Goal: Task Accomplishment & Management: Use online tool/utility

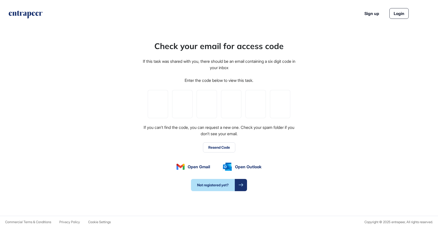
click at [219, 148] on button "Resend Code" at bounding box center [219, 148] width 32 height 10
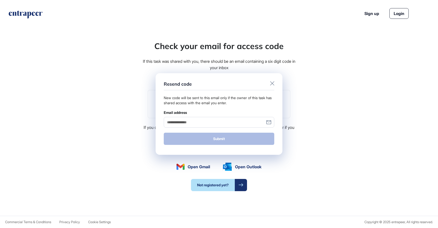
click at [208, 120] on input "Email address" at bounding box center [219, 122] width 111 height 10
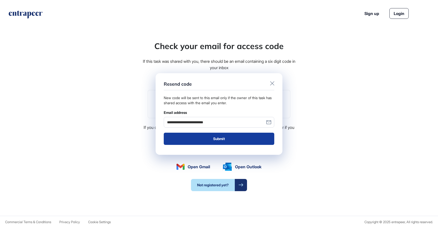
type input "**********"
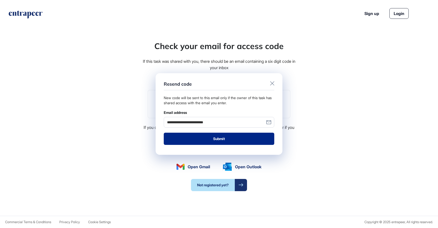
click at [224, 142] on button "Submit" at bounding box center [219, 139] width 111 height 12
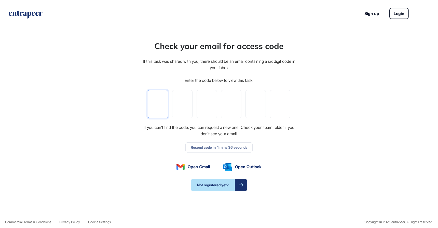
click at [162, 105] on input "tel" at bounding box center [158, 104] width 20 height 28
paste input "*"
type input "*"
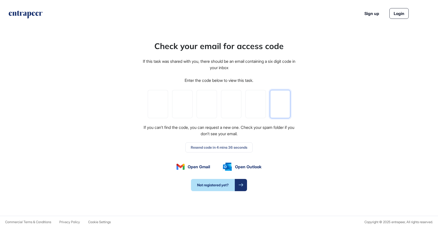
type input "*"
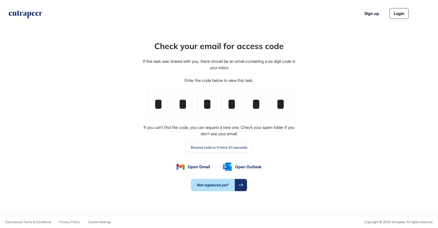
click at [311, 96] on div "Check your email for access code If this task was shared with you, there should…" at bounding box center [219, 115] width 438 height 201
click at [398, 14] on link "Login" at bounding box center [398, 13] width 19 height 11
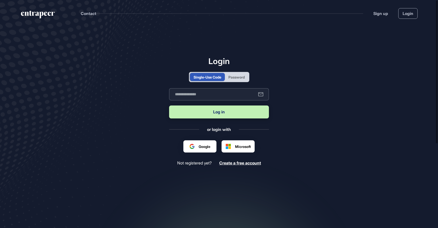
click at [209, 92] on input "text" at bounding box center [219, 94] width 100 height 12
type input "**********"
click at [225, 109] on button "Log in" at bounding box center [219, 112] width 100 height 13
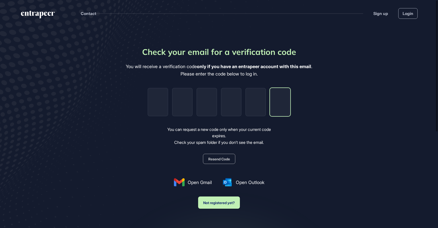
paste input "*"
type input "*"
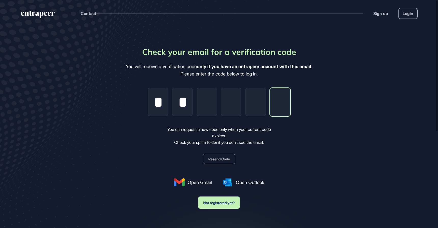
type input "*"
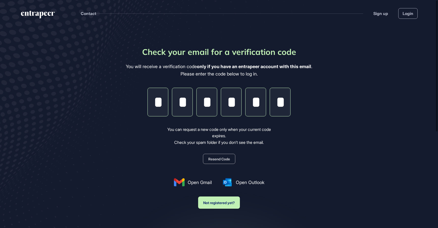
click at [301, 104] on div "Check your email for a verification code You will receive a verification code o…" at bounding box center [219, 127] width 186 height 163
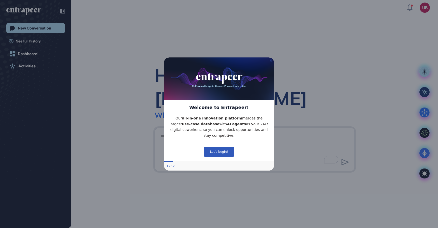
click at [270, 60] on icon "Close Preview" at bounding box center [271, 60] width 2 height 2
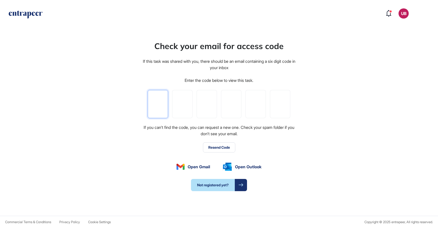
scroll to position [0, 0]
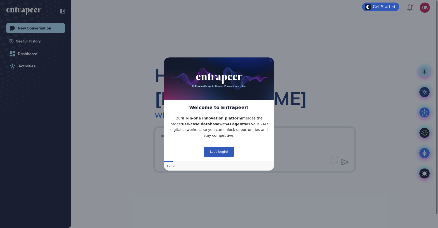
click at [271, 60] on icon "Close Preview" at bounding box center [271, 60] width 2 height 2
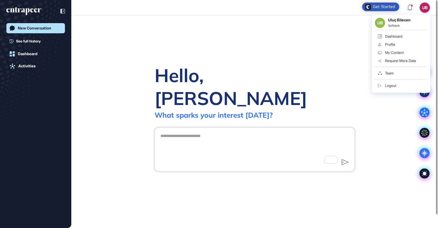
click at [427, 9] on div "UB UB Uluç Bilecen Softtech Dashboard Profile My Content Request More Data Team…" at bounding box center [425, 8] width 10 height 10
click at [393, 52] on div "My Content" at bounding box center [394, 53] width 19 height 4
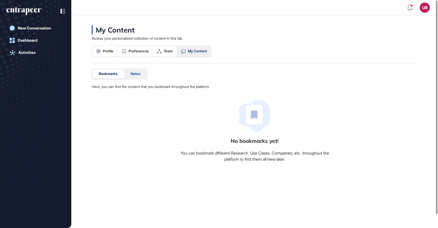
click at [135, 74] on span "Notes" at bounding box center [136, 74] width 10 height 4
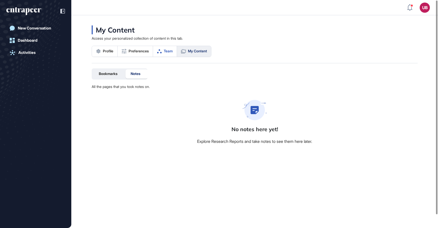
click at [169, 52] on span "Team" at bounding box center [168, 51] width 9 height 4
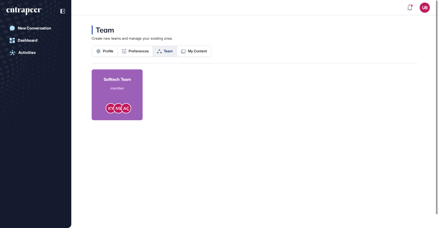
click at [130, 86] on div "member" at bounding box center [117, 88] width 27 height 5
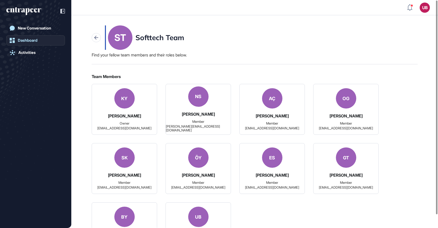
click at [32, 36] on link "Dashboard" at bounding box center [35, 40] width 59 height 10
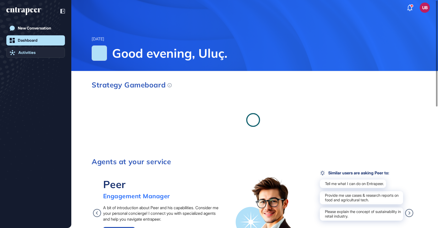
click at [38, 56] on link "Activities" at bounding box center [35, 53] width 59 height 10
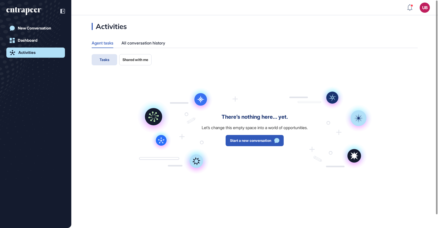
click at [135, 65] on button "Shared with me" at bounding box center [135, 59] width 32 height 11
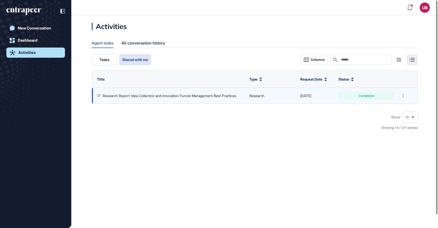
click at [161, 98] on link "Research Report: Idea Collection and Innovation Funnel Management Best Practices" at bounding box center [170, 96] width 134 height 4
click at [165, 94] on link "Research Report: Idea Collection and Innovation Funnel Management Best Practices" at bounding box center [170, 96] width 134 height 4
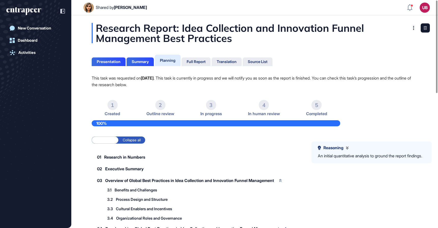
click at [384, 29] on div "Research Report: Idea Collection and Innovation Funnel Management Best Practices" at bounding box center [255, 33] width 326 height 20
click at [411, 28] on div at bounding box center [414, 28] width 8 height 8
click at [194, 60] on div "Full Report" at bounding box center [196, 62] width 19 height 5
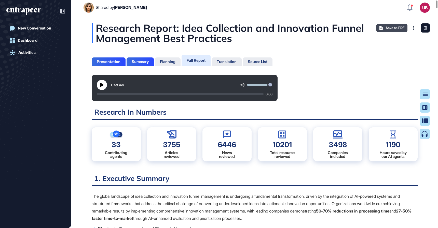
scroll to position [203, 1]
click at [387, 29] on span "Save as PDF" at bounding box center [395, 28] width 19 height 4
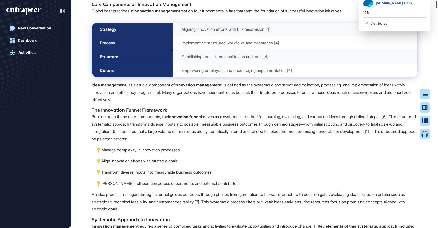
scroll to position [0, 0]
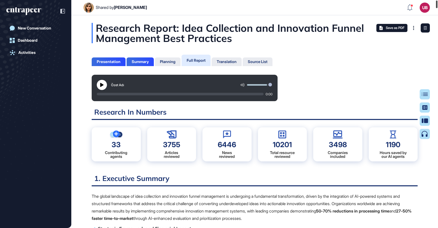
drag, startPoint x: 437, startPoint y: 25, endPoint x: 387, endPoint y: -12, distance: 61.8
click at [387, 0] on html "Shared by Ezgi Demir UB Dashboard Profile My Content Request More Data New Conv…" at bounding box center [219, 114] width 438 height 228
click at [199, 60] on div "Full Report" at bounding box center [196, 60] width 19 height 5
click at [170, 62] on div "Planning" at bounding box center [168, 62] width 16 height 5
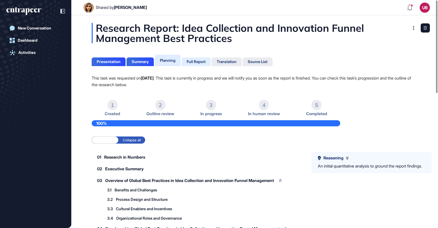
click at [196, 63] on div "Full Report" at bounding box center [196, 62] width 19 height 5
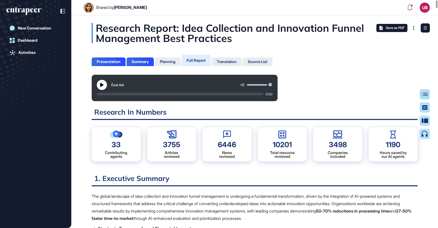
scroll to position [203, 1]
drag, startPoint x: 265, startPoint y: 85, endPoint x: 238, endPoint y: 139, distance: 59.9
type input "***"
click at [253, 85] on input "range" at bounding box center [259, 85] width 25 height 2
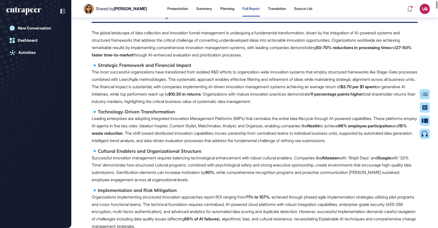
scroll to position [0, 0]
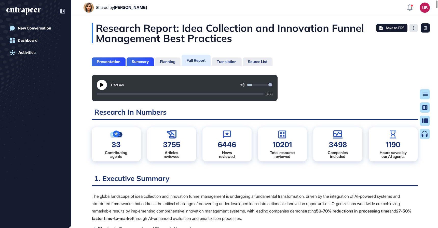
click at [413, 29] on icon at bounding box center [413, 28] width 1 height 4
click at [234, 62] on div "Translation" at bounding box center [227, 62] width 20 height 5
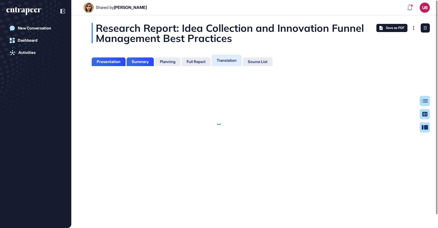
scroll to position [2, 0]
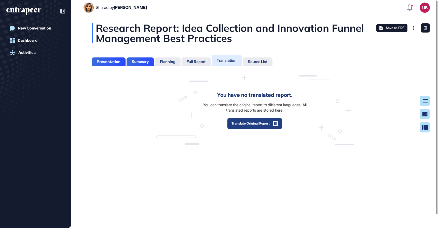
click at [265, 126] on button "Translate Original Report" at bounding box center [254, 123] width 55 height 11
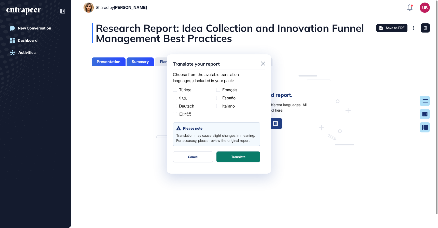
scroll to position [0, 0]
click at [183, 92] on label "Türkçe" at bounding box center [193, 90] width 41 height 6
click at [235, 163] on button "Translate" at bounding box center [238, 157] width 44 height 11
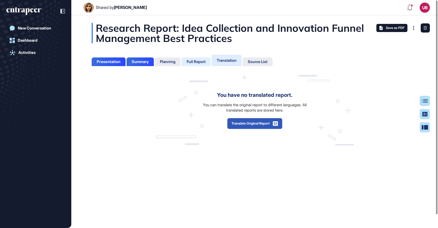
click at [204, 61] on div "Full Report" at bounding box center [196, 62] width 19 height 5
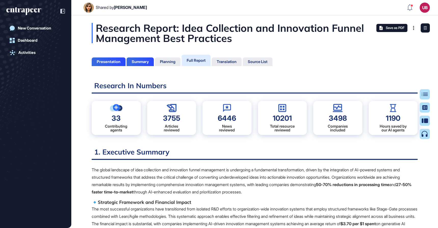
scroll to position [203, 1]
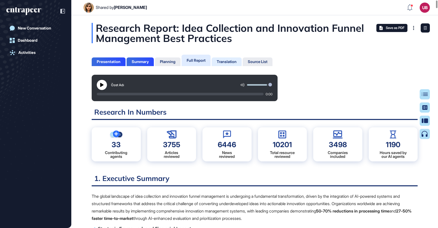
click at [229, 59] on div "Translation" at bounding box center [227, 62] width 30 height 9
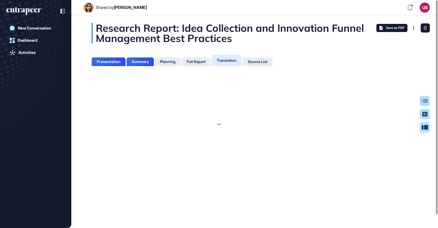
scroll to position [2, 0]
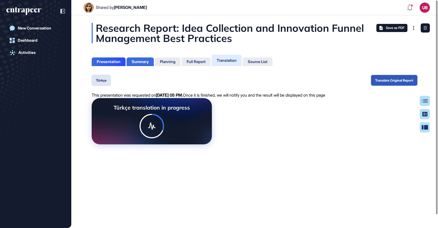
click at [146, 62] on div "Summary" at bounding box center [140, 62] width 17 height 5
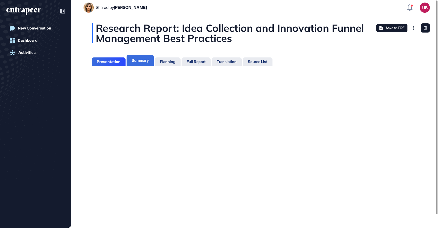
scroll to position [2, 0]
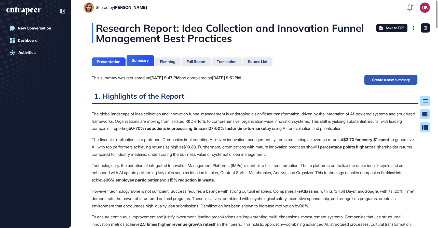
scroll to position [2, 0]
click at [173, 63] on div "Planning" at bounding box center [168, 62] width 16 height 5
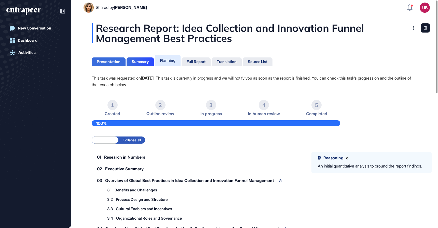
click at [115, 64] on div "Presentation" at bounding box center [109, 62] width 24 height 5
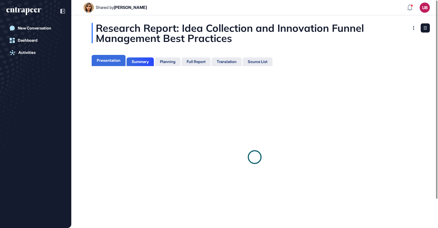
scroll to position [2, 0]
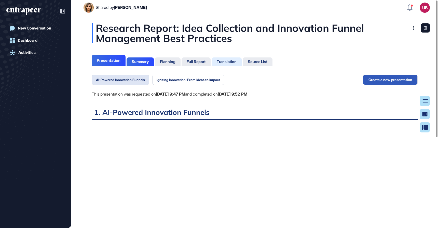
scroll to position [2, 0]
click at [202, 64] on div "Full Report" at bounding box center [196, 62] width 29 height 9
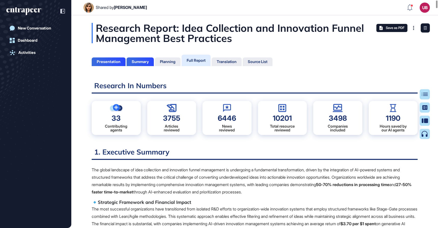
scroll to position [203, 1]
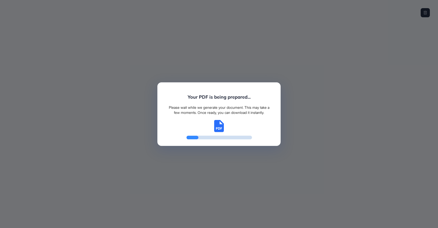
scroll to position [2, 0]
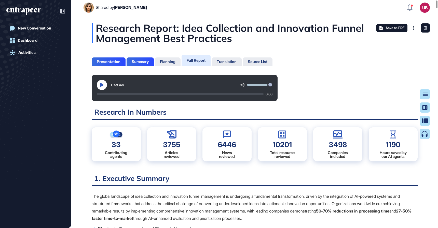
click at [105, 86] on button at bounding box center [102, 85] width 10 height 10
click at [233, 60] on div "Translation" at bounding box center [227, 62] width 20 height 5
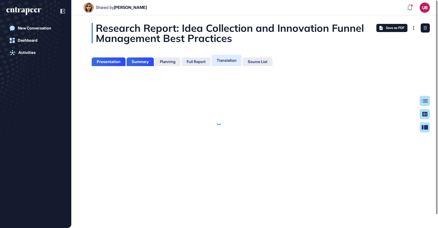
scroll to position [2, 0]
